Goal: Check status: Check status

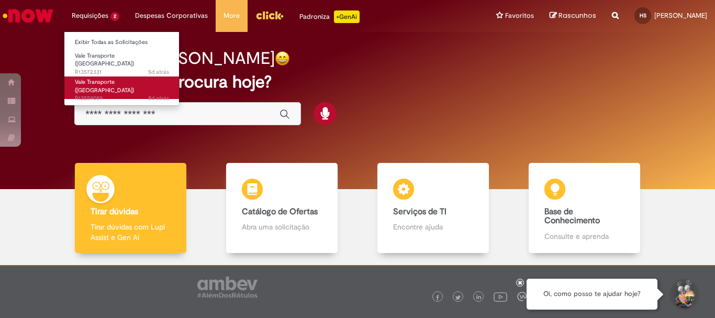
click at [114, 78] on span "Vale Transporte ([GEOGRAPHIC_DATA])" at bounding box center [104, 86] width 59 height 16
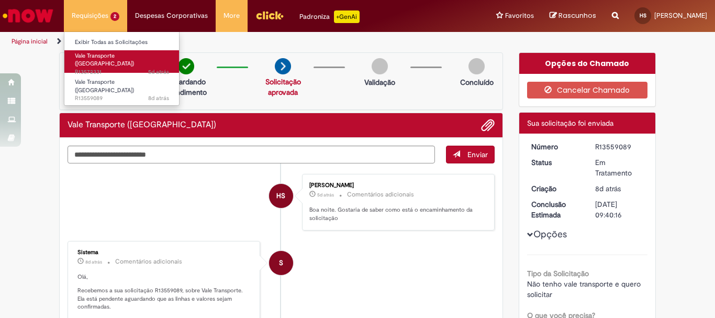
click at [127, 68] on span "5d atrás 5 dias atrás R13572331" at bounding box center [122, 72] width 94 height 8
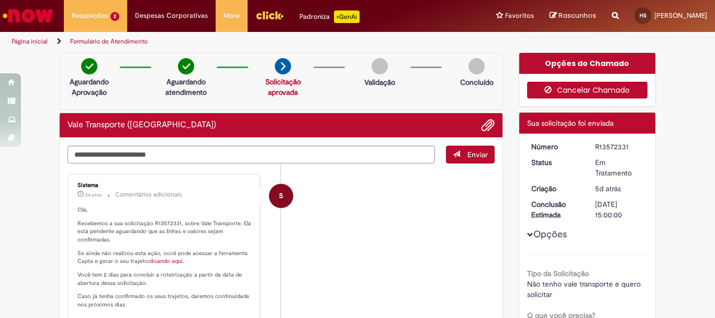
click at [584, 86] on button "Cancelar Chamado" at bounding box center [587, 90] width 121 height 17
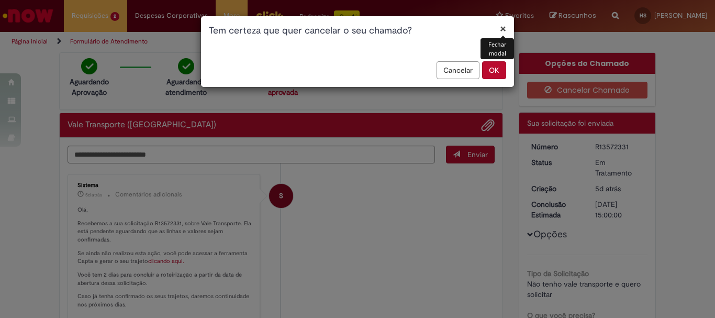
click at [500, 70] on button "OK" at bounding box center [494, 70] width 24 height 18
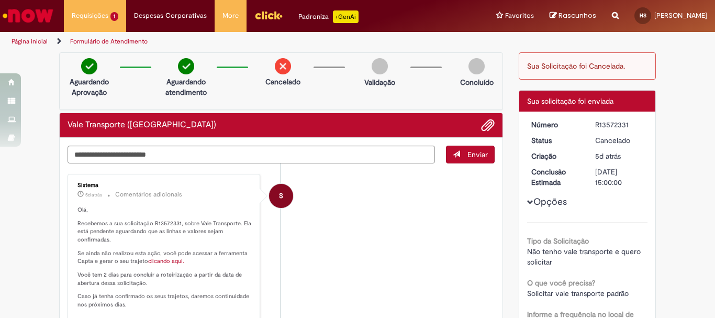
click at [106, 17] on li "Requisições 1 Exibir Todas as Solicitações Vale Transporte (VT) 8d atrás 8 dias…" at bounding box center [95, 15] width 62 height 31
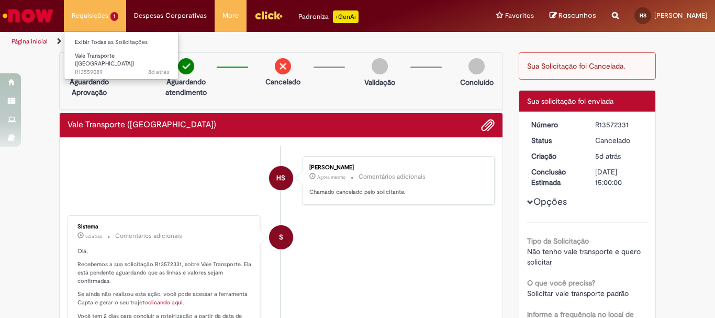
click at [87, 2] on li "Requisições 1 Exibir Todas as Solicitações Vale Transporte (VT) 8d atrás 8 dias…" at bounding box center [95, 15] width 62 height 31
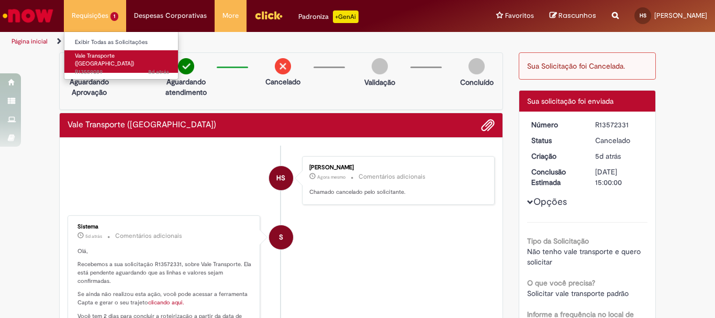
click at [132, 68] on span "8d atrás 8 dias atrás R13559089" at bounding box center [122, 72] width 94 height 8
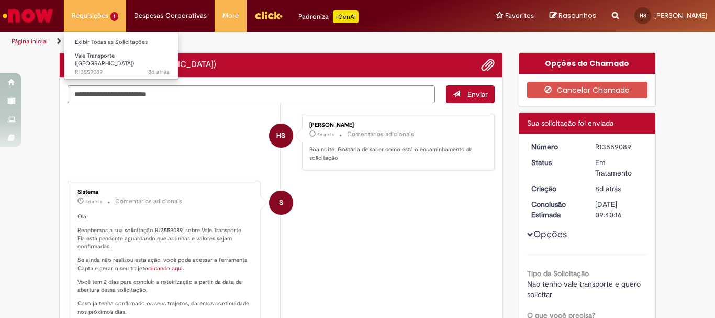
click at [91, 10] on li "Requisições 1 Exibir Todas as Solicitações Vale Transporte (VT) 8d atrás 8 dias…" at bounding box center [95, 15] width 62 height 31
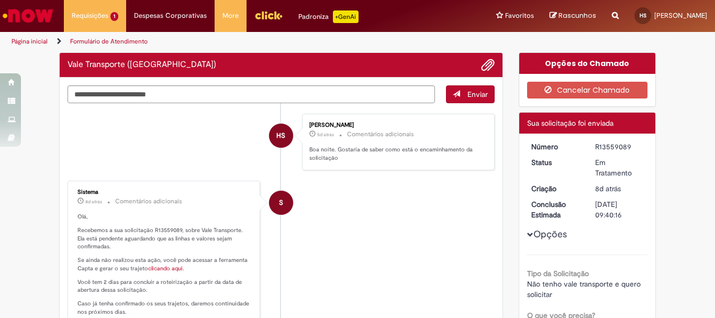
click at [601, 177] on div "Em Tratamento" at bounding box center [619, 167] width 49 height 21
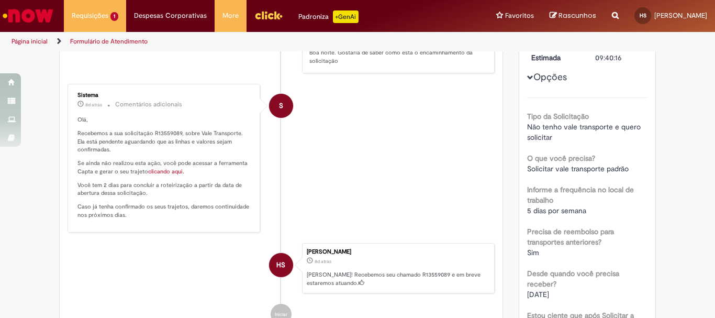
scroll to position [105, 0]
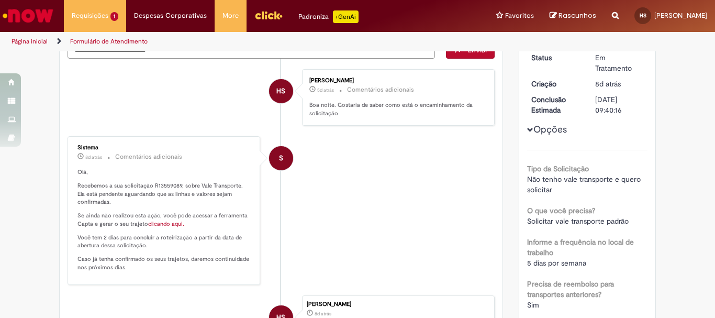
click at [266, 17] on img "Menu Cabeçalho" at bounding box center [268, 15] width 28 height 16
